Goal: Download file/media

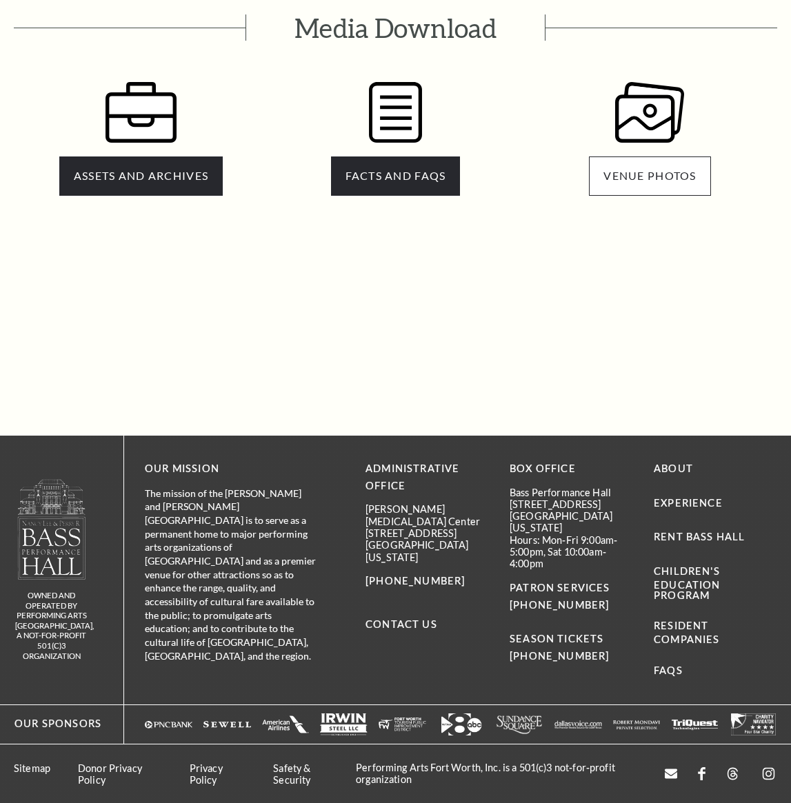
scroll to position [2977, 0]
click at [672, 190] on link "VENUE PHOTOS" at bounding box center [649, 176] width 121 height 39
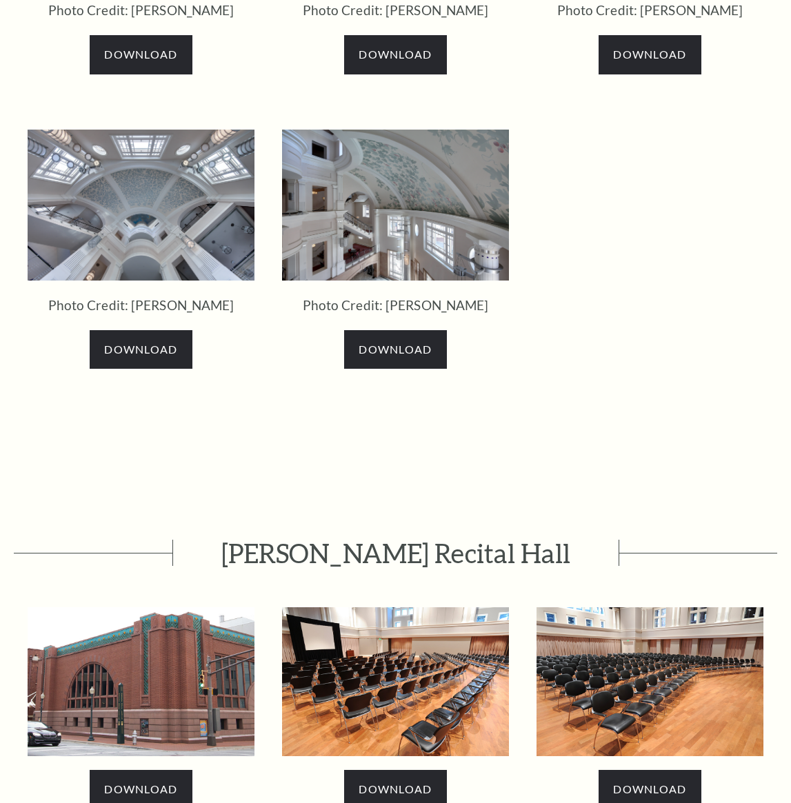
scroll to position [1912, 0]
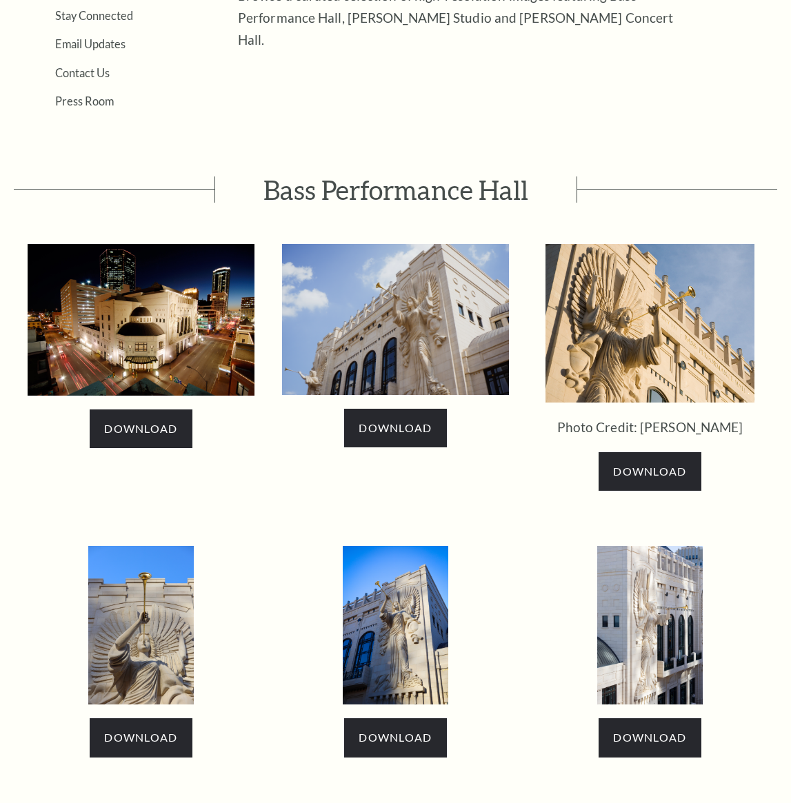
scroll to position [395, 0]
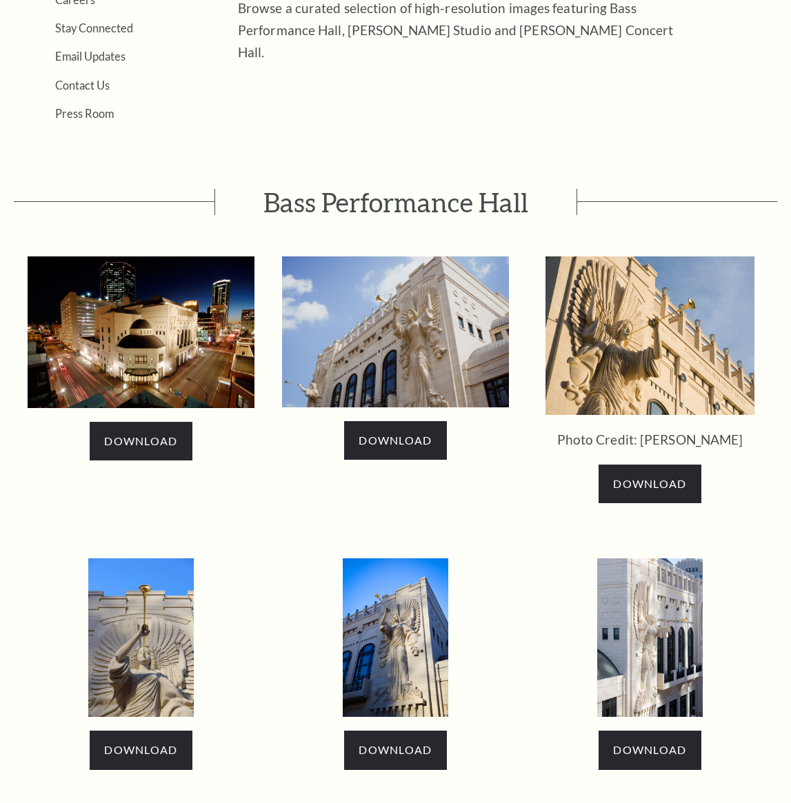
drag, startPoint x: 208, startPoint y: 261, endPoint x: 207, endPoint y: 273, distance: 12.5
click at [208, 261] on img at bounding box center [141, 333] width 227 height 152
click at [207, 281] on img at bounding box center [141, 333] width 227 height 152
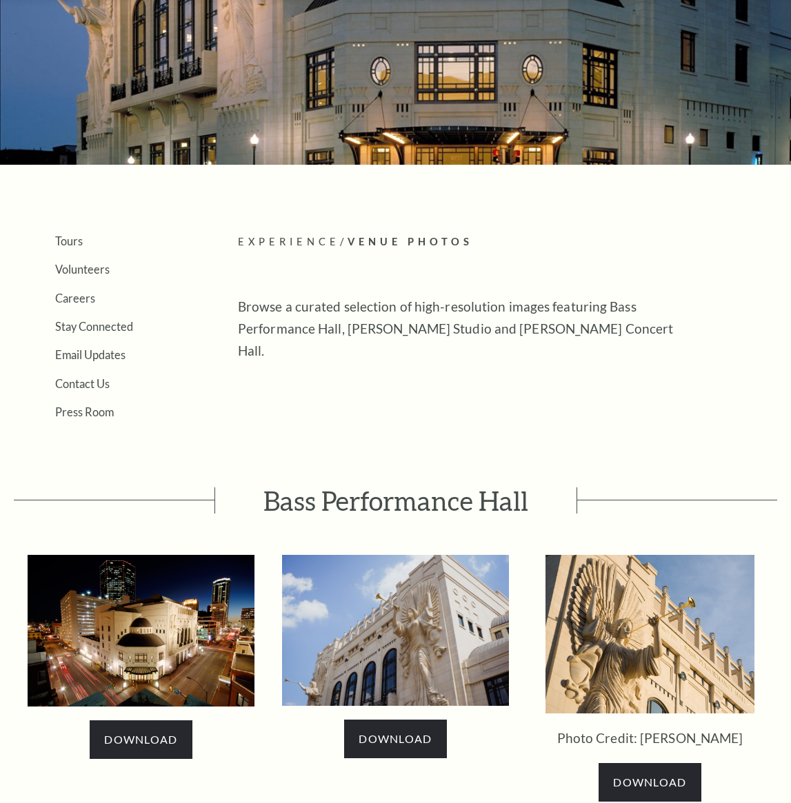
scroll to position [0, 0]
